Goal: Task Accomplishment & Management: Complete application form

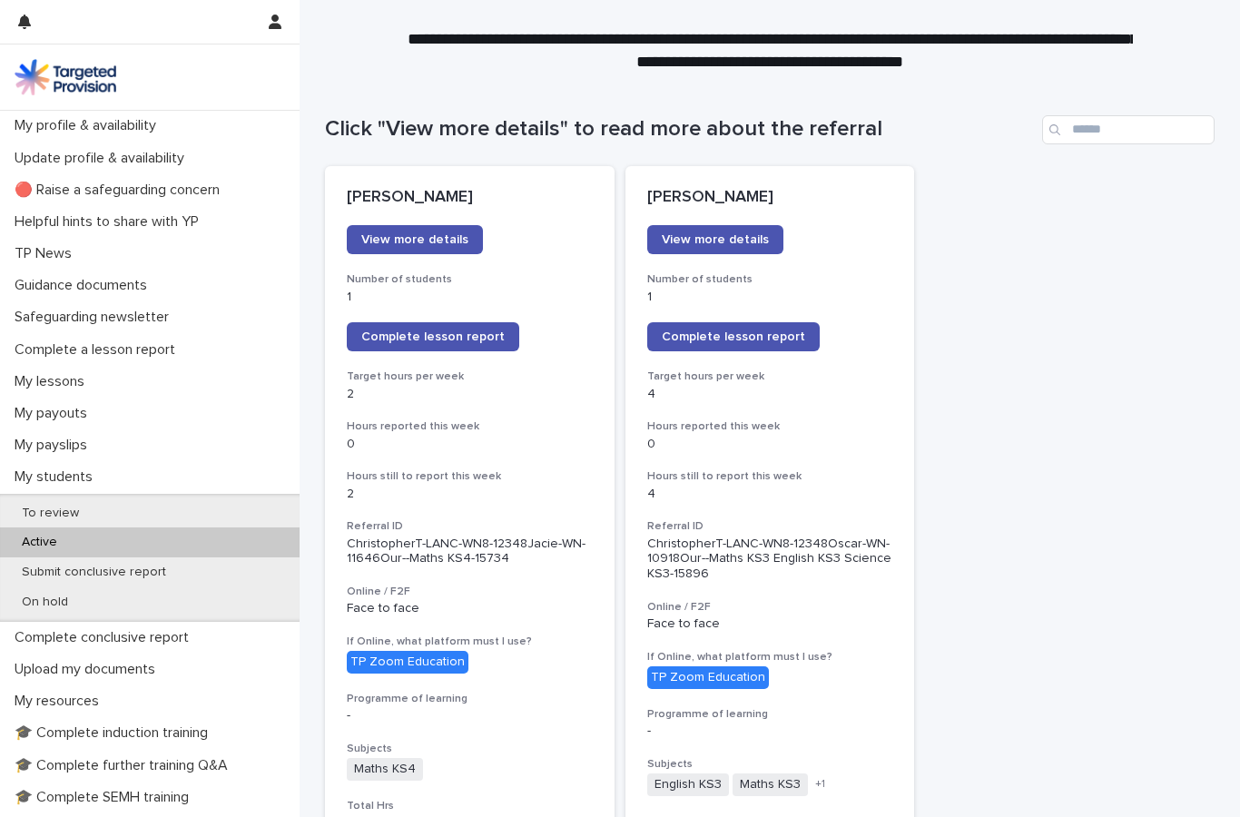
scroll to position [90, 0]
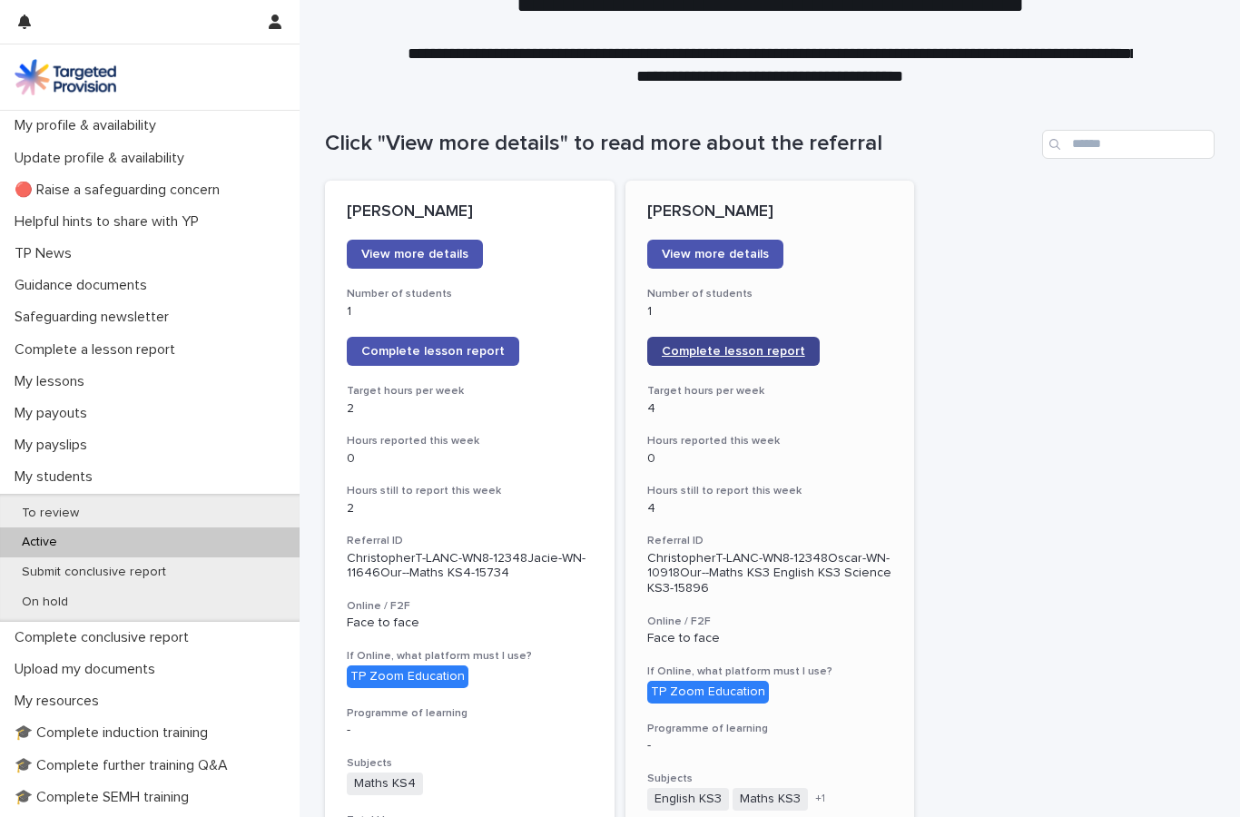
click at [763, 352] on span "Complete lesson report" at bounding box center [733, 351] width 143 height 13
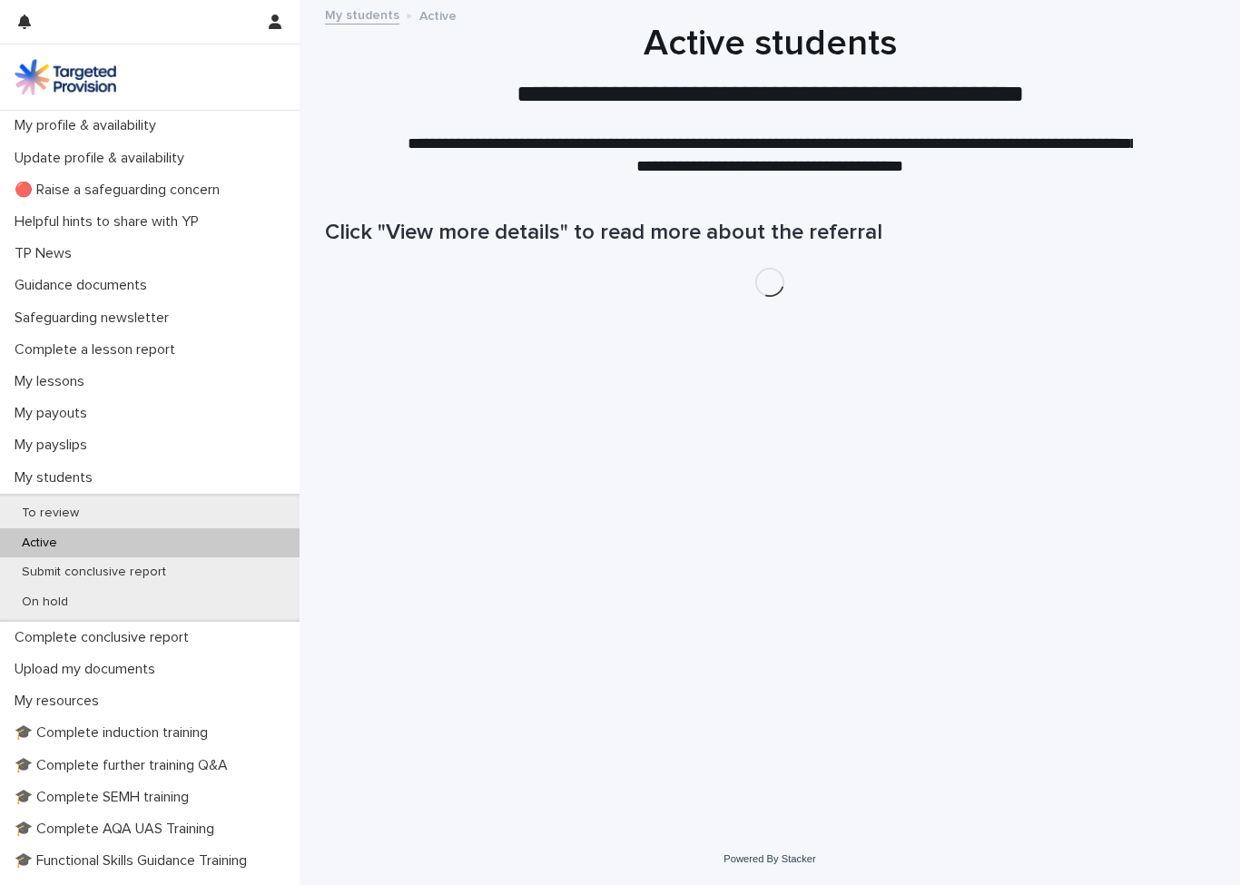
click at [49, 544] on p "Active" at bounding box center [39, 543] width 64 height 15
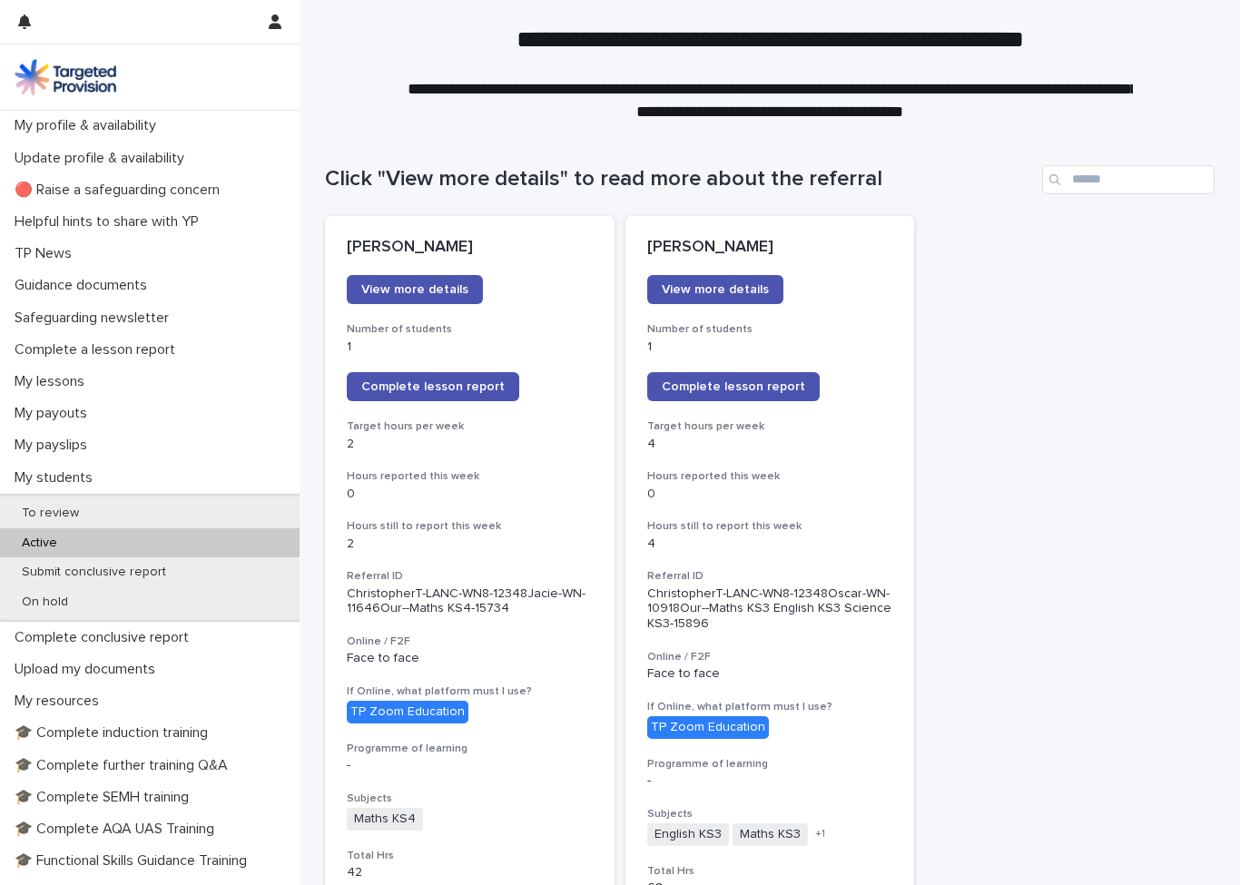
scroll to position [23, 0]
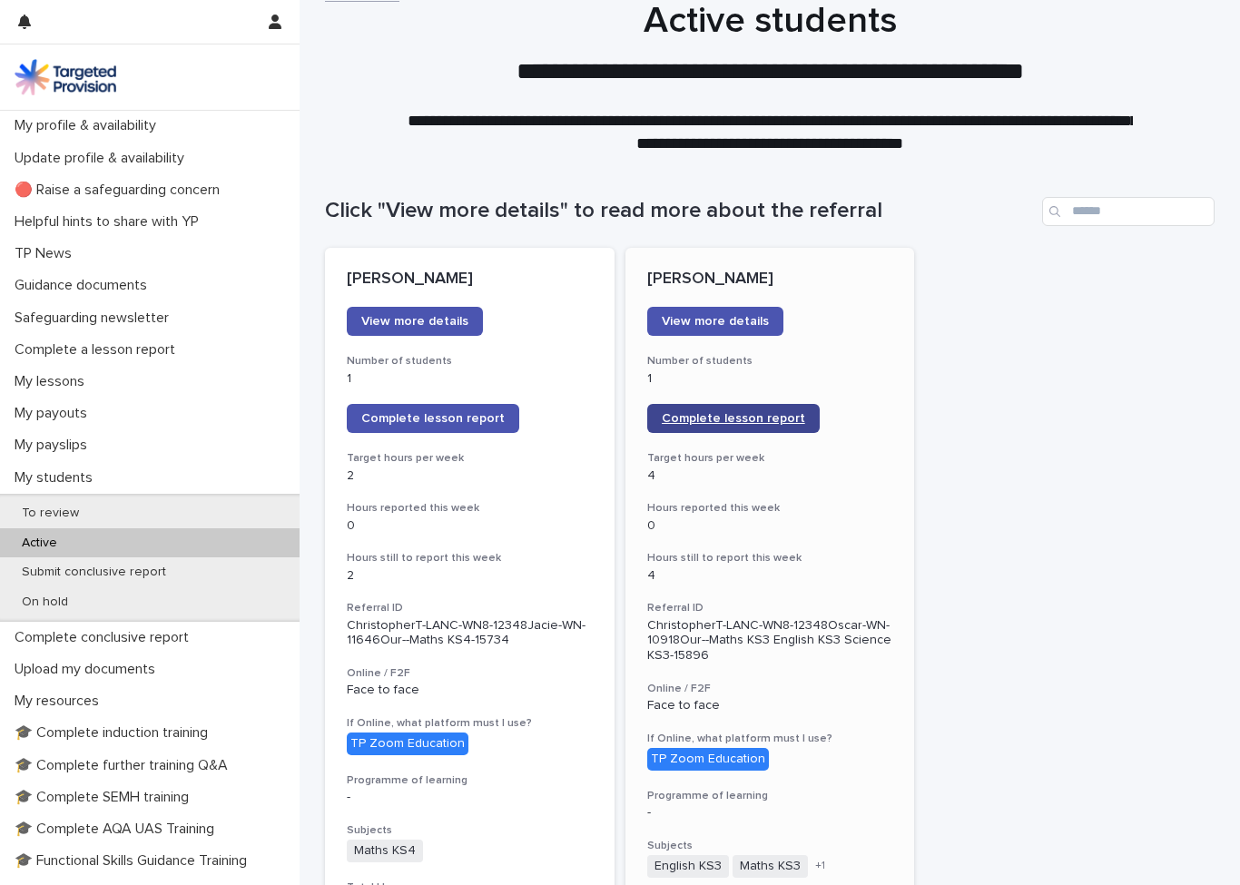
click at [751, 428] on link "Complete lesson report" at bounding box center [733, 418] width 173 height 29
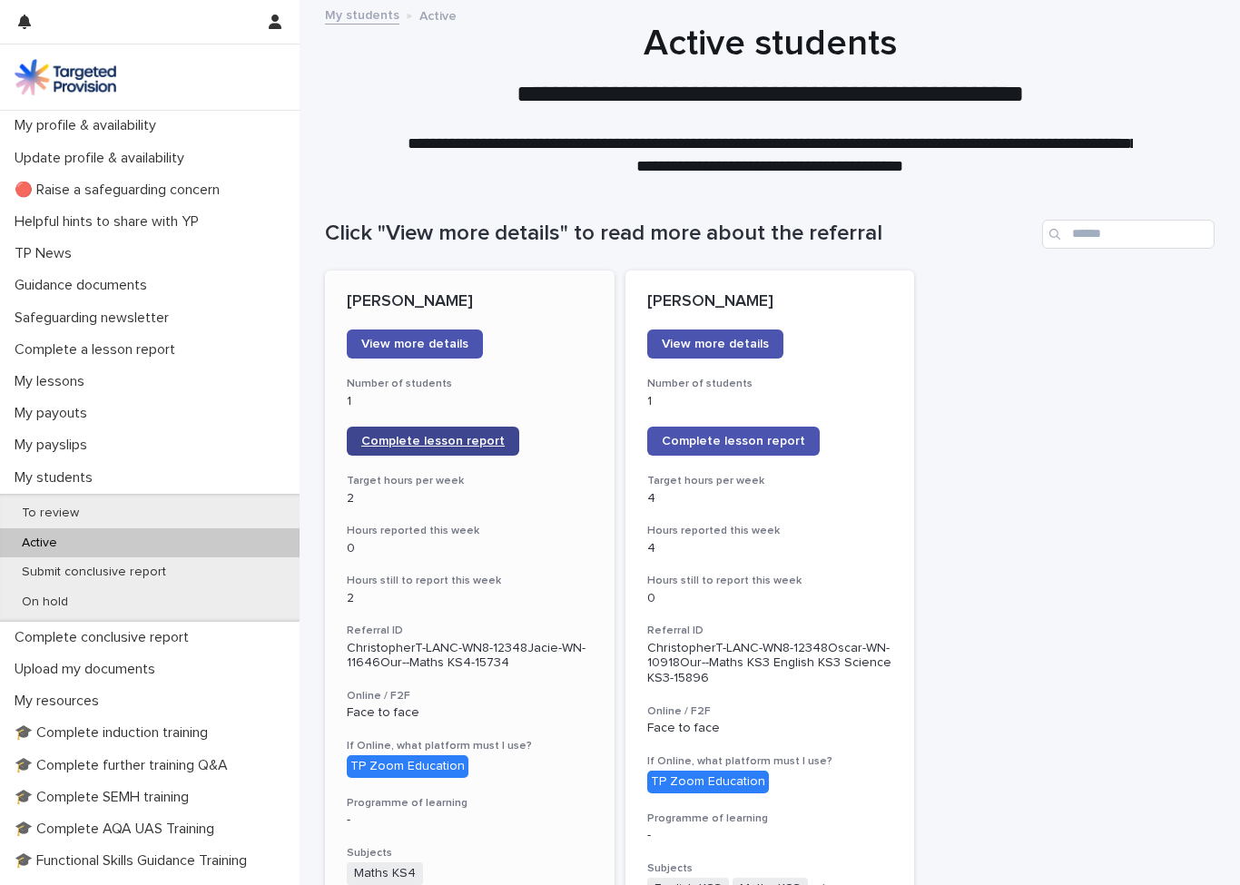
click at [492, 430] on link "Complete lesson report" at bounding box center [433, 441] width 173 height 29
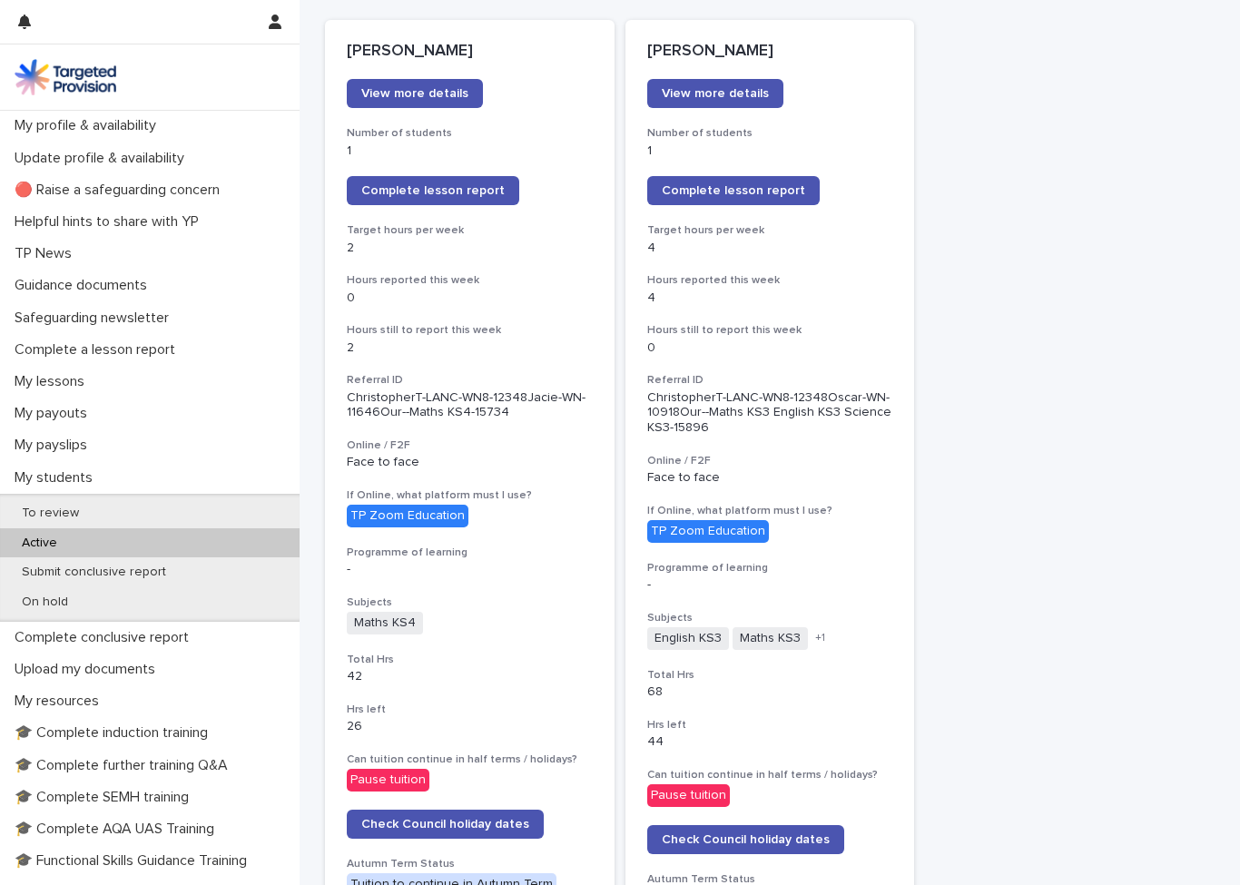
scroll to position [297, 0]
